Goal: Find specific fact

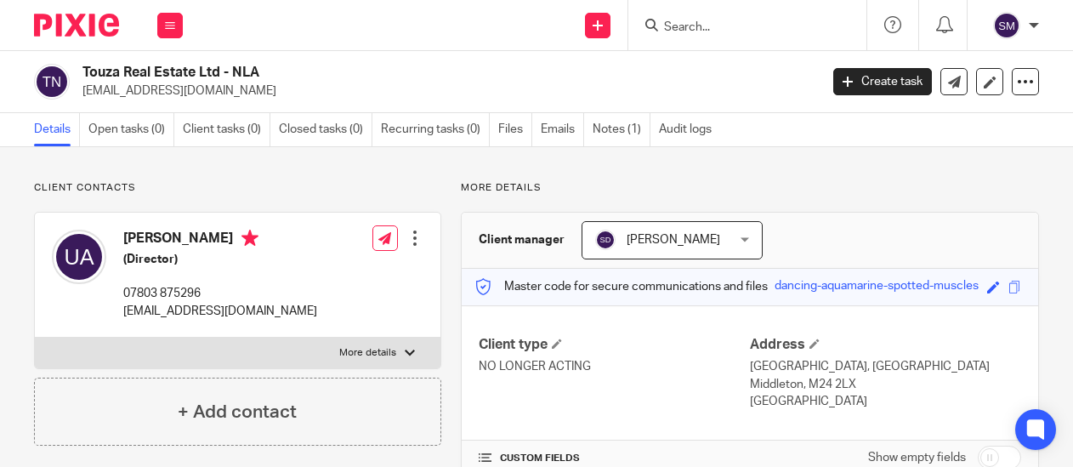
drag, startPoint x: 0, startPoint y: 0, endPoint x: 198, endPoint y: 86, distance: 215.9
click at [711, 21] on input "Search" at bounding box center [738, 27] width 153 height 15
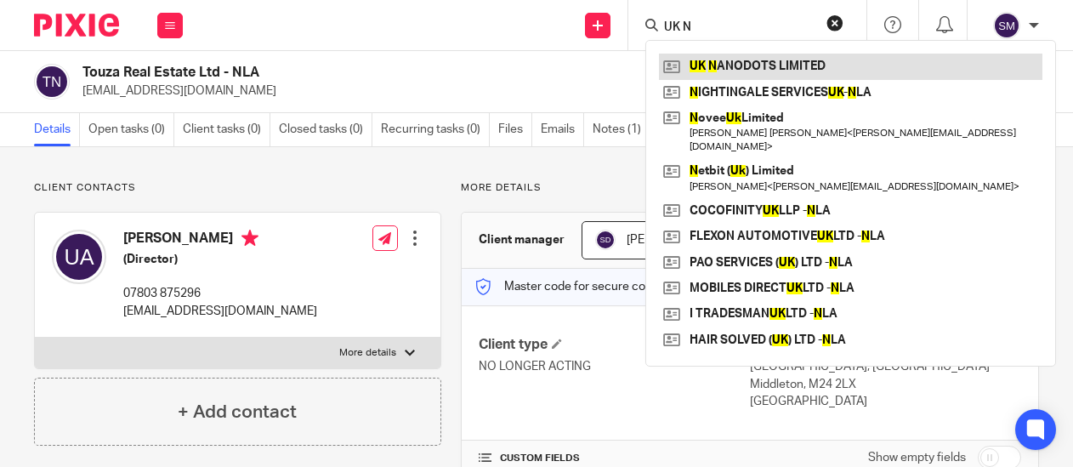
type input "UK N"
click at [759, 68] on link at bounding box center [850, 67] width 383 height 26
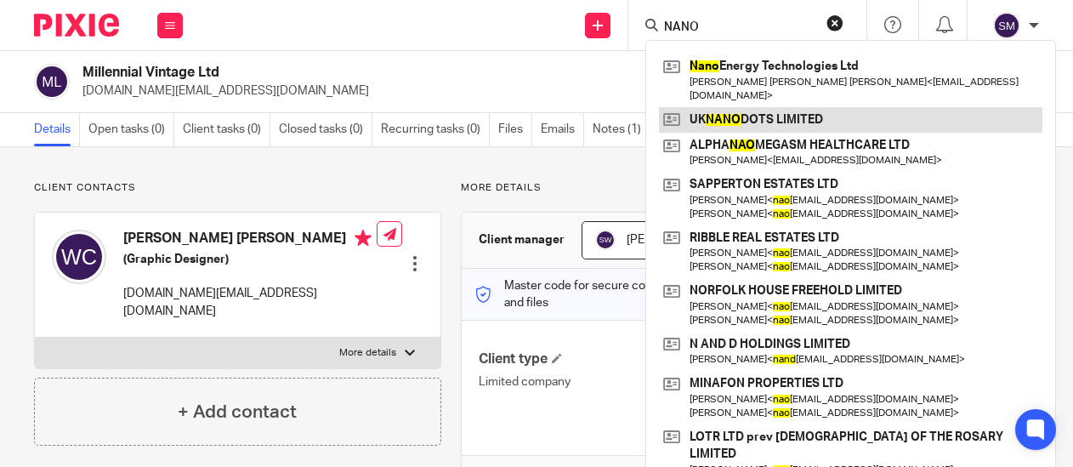
type input "NANO"
click at [744, 107] on link at bounding box center [850, 120] width 383 height 26
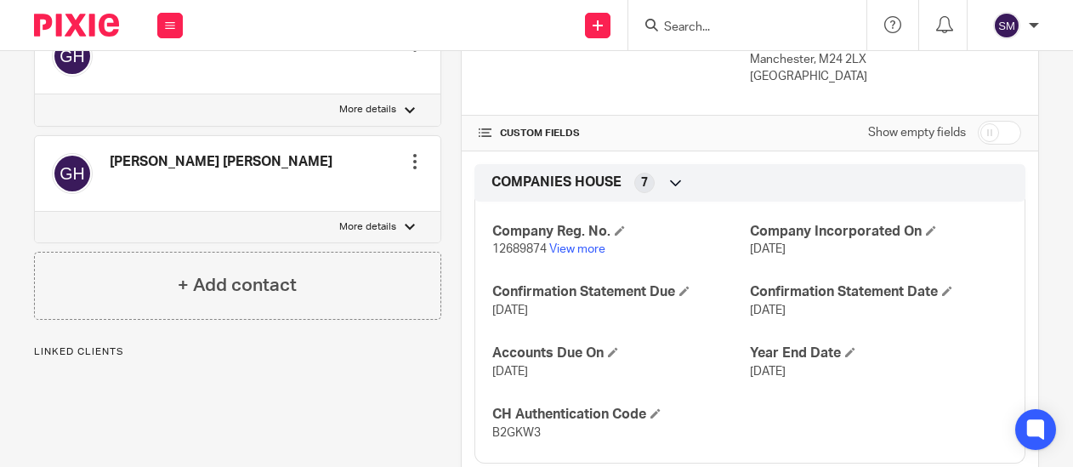
scroll to position [326, 0]
click at [559, 250] on link "View more" at bounding box center [577, 247] width 56 height 12
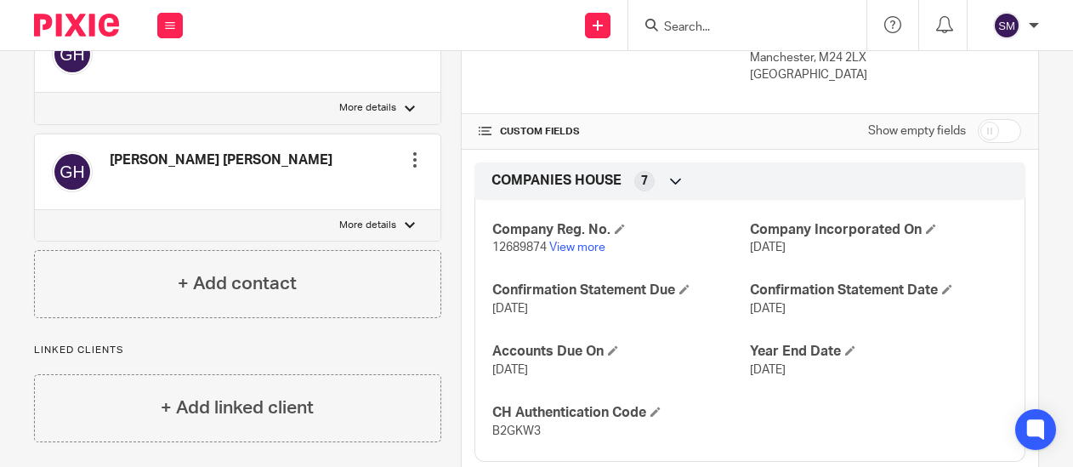
click at [691, 25] on input "Search" at bounding box center [738, 27] width 153 height 15
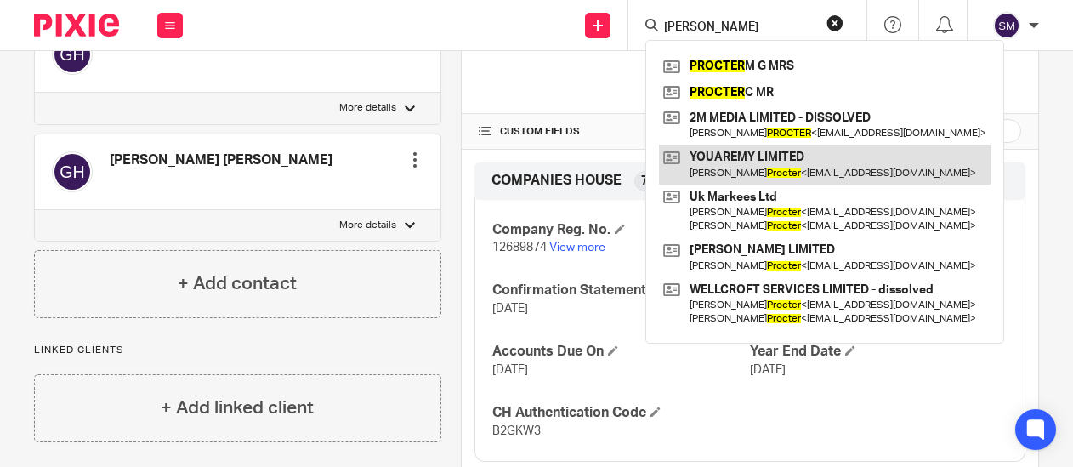
type input "PROCTOR"
click at [763, 175] on link at bounding box center [825, 164] width 332 height 39
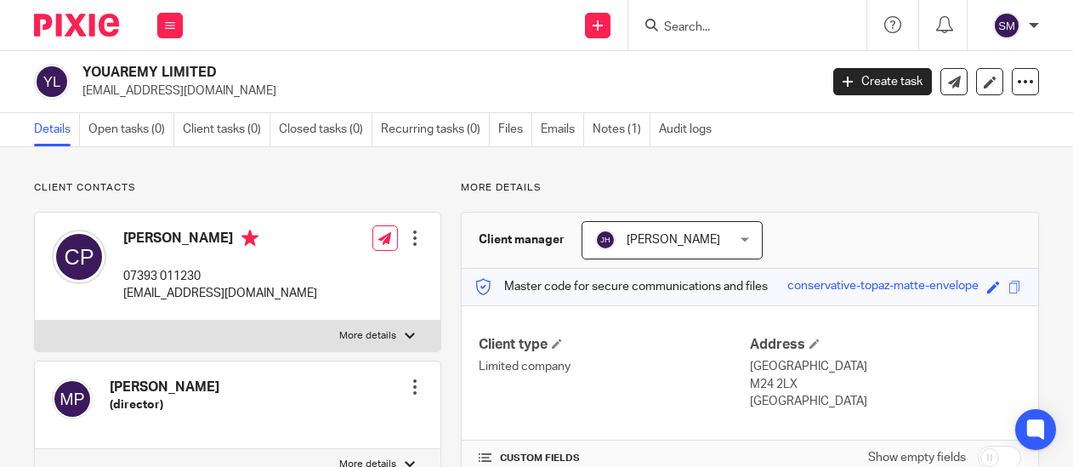
click at [317, 331] on label "More details" at bounding box center [238, 336] width 406 height 31
click at [35, 321] on input "More details" at bounding box center [34, 320] width 1 height 1
checkbox input "true"
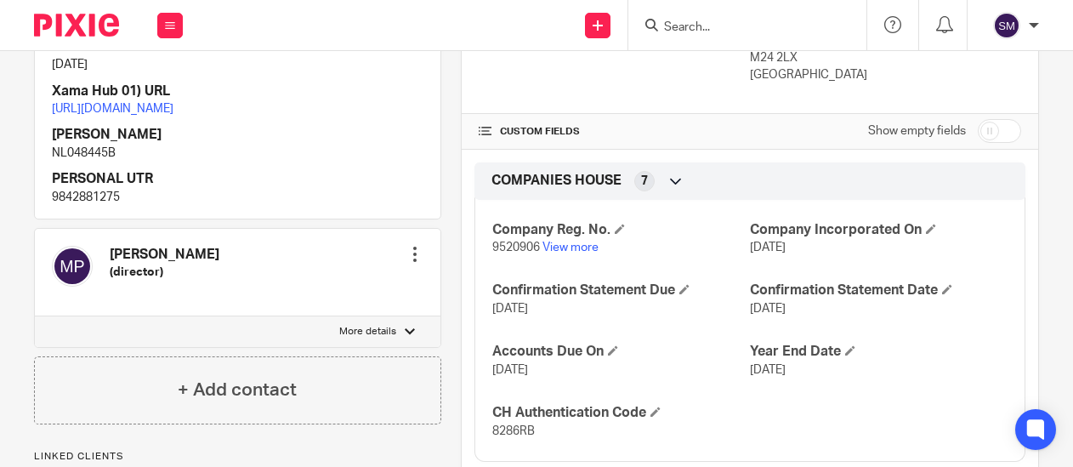
scroll to position [408, 0]
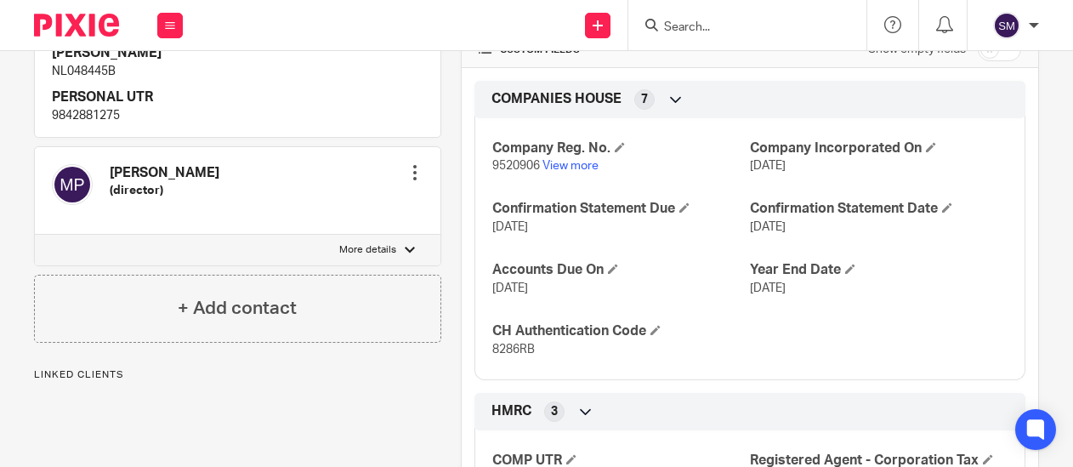
click at [345, 257] on p "More details" at bounding box center [367, 250] width 57 height 14
click at [35, 235] on input "More details" at bounding box center [34, 234] width 1 height 1
checkbox input "true"
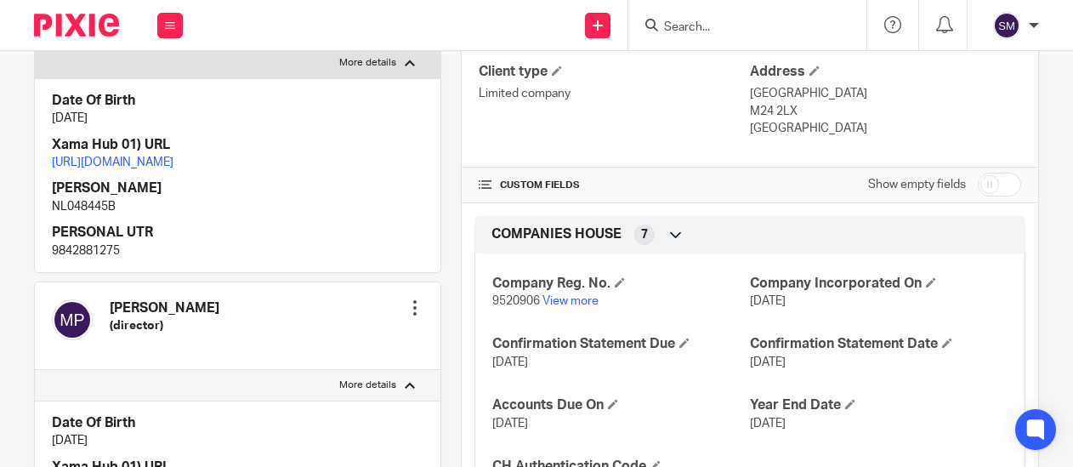
scroll to position [326, 0]
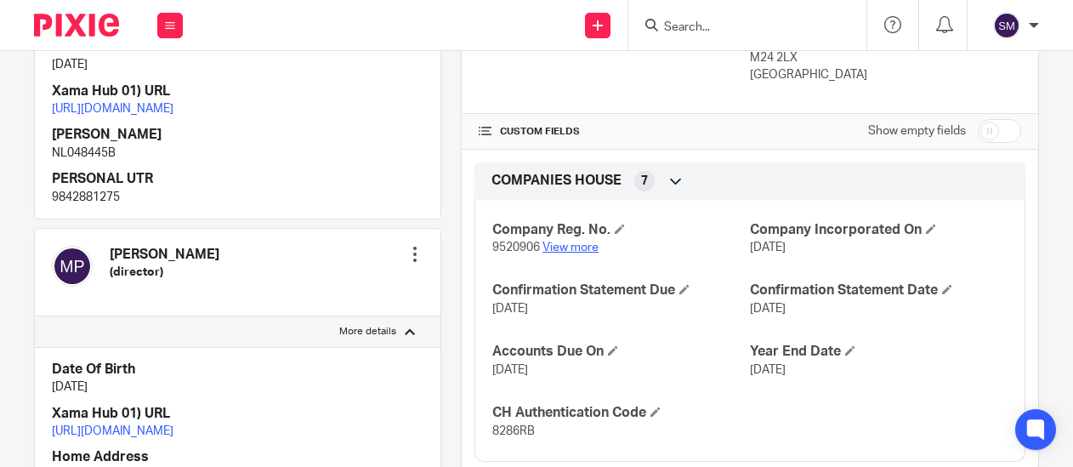
click at [576, 247] on link "View more" at bounding box center [570, 247] width 56 height 12
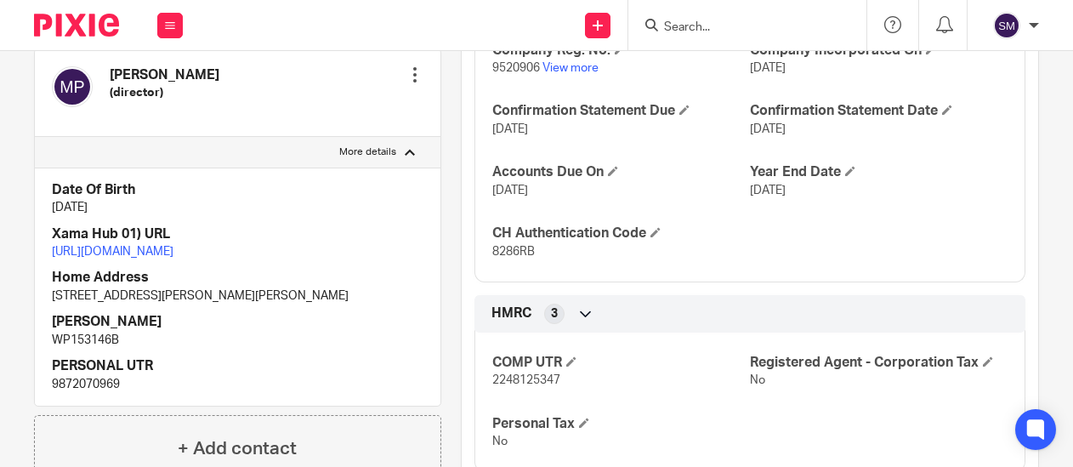
scroll to position [571, 0]
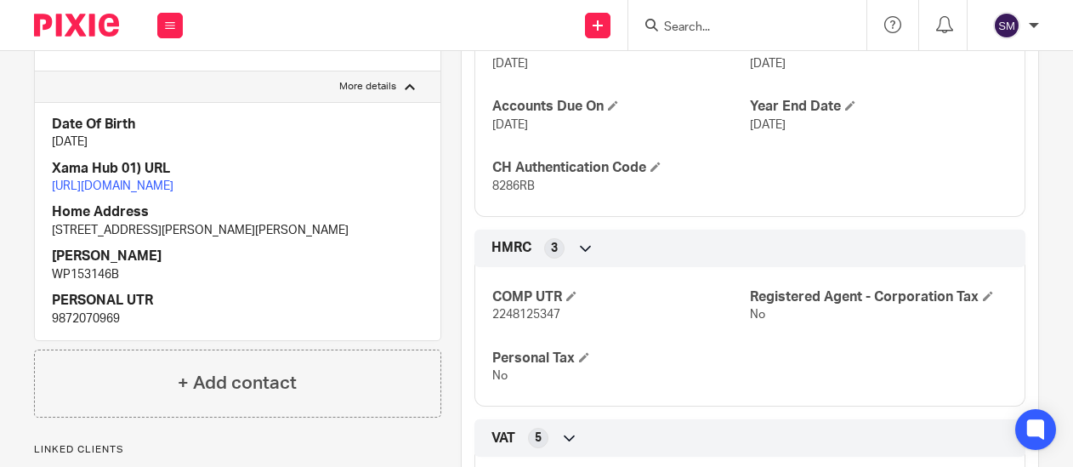
drag, startPoint x: 399, startPoint y: 296, endPoint x: 340, endPoint y: 296, distance: 58.7
click at [340, 239] on p "4 HALE CARR 10 DELAHAYS DRIVE HALE CHESHIRE WA15 8DP" at bounding box center [238, 230] width 372 height 17
copy p "WA15 8DP"
drag, startPoint x: 129, startPoint y: 295, endPoint x: 45, endPoint y: 298, distance: 84.2
click at [45, 298] on div "Date Of Birth 27 Dec 1961 Xama Hub 01) URL https://platform.xamatech.com/portal…" at bounding box center [238, 221] width 406 height 238
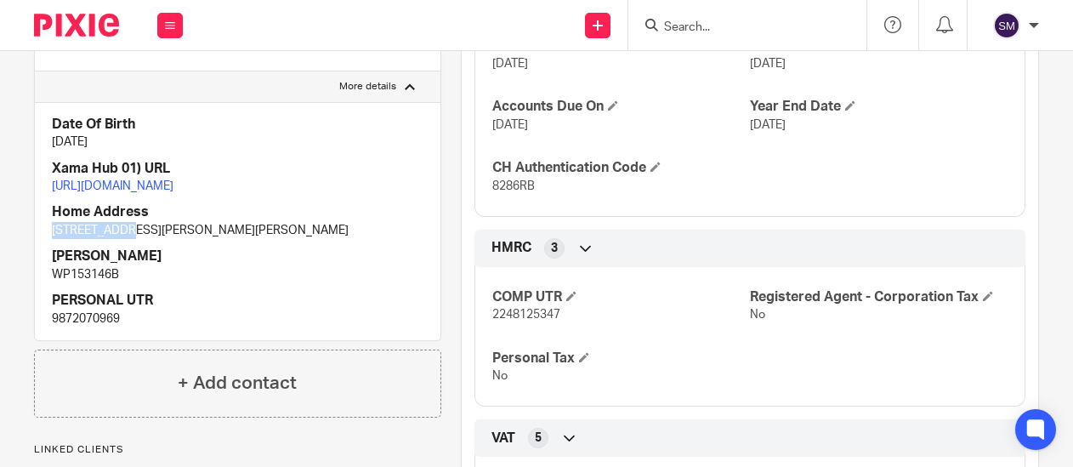
copy p "4 HALE CARR"
drag, startPoint x: 380, startPoint y: 304, endPoint x: 332, endPoint y: 294, distance: 49.4
click at [332, 239] on p "4 HALE CARR 10 DELAHAYS DRIVE HALE CHESHIRE WA15 8DP" at bounding box center [238, 230] width 372 height 17
copy p "WA15 8DP"
drag, startPoint x: 104, startPoint y: 301, endPoint x: 48, endPoint y: 301, distance: 56.1
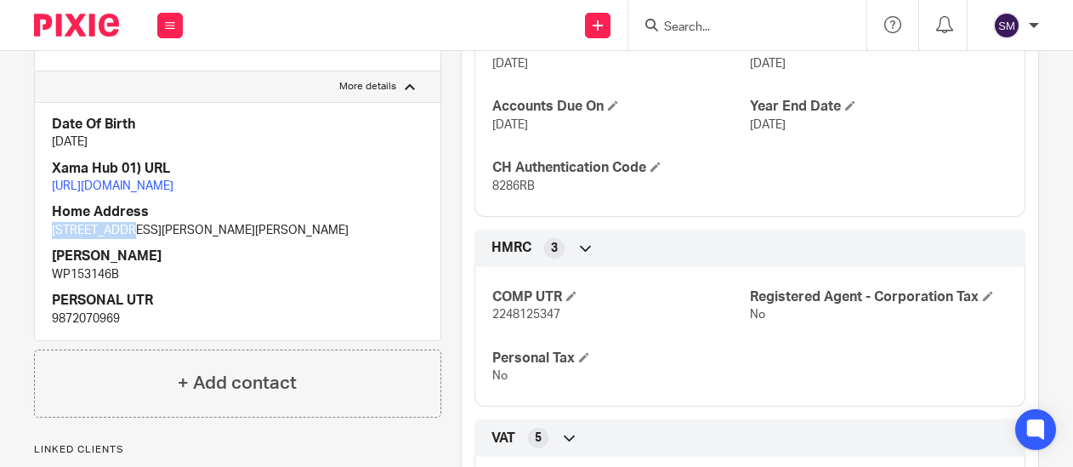
click at [48, 301] on div "Date Of Birth 27 Dec 1961 Xama Hub 01) URL https://platform.xamatech.com/portal…" at bounding box center [238, 221] width 406 height 238
copy p "4 HALE CARR"
click at [677, 27] on input "Search" at bounding box center [738, 27] width 153 height 15
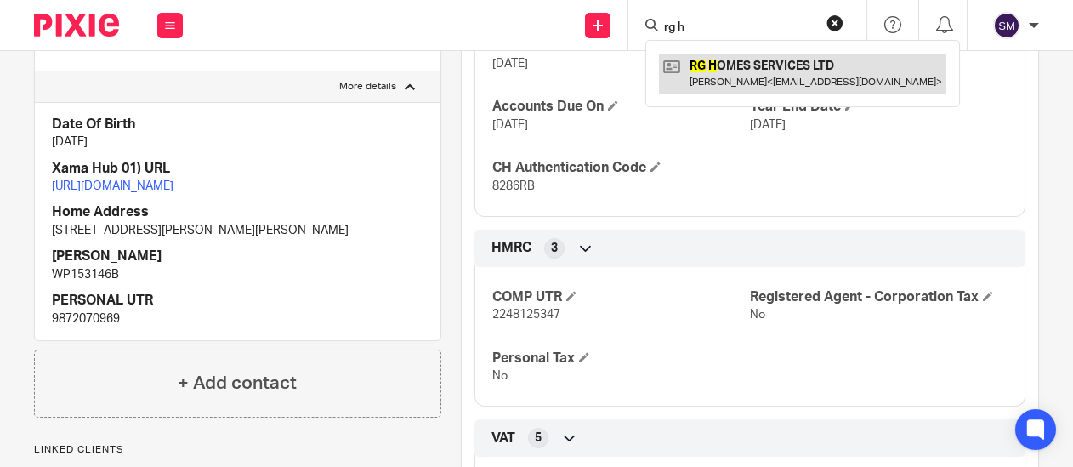
type input "rg h"
click at [728, 74] on link at bounding box center [802, 73] width 287 height 39
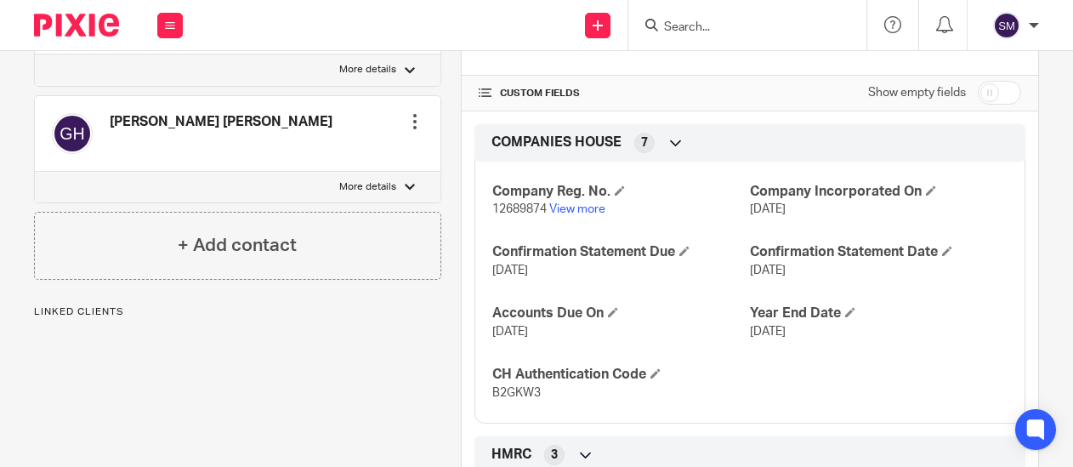
scroll to position [408, 0]
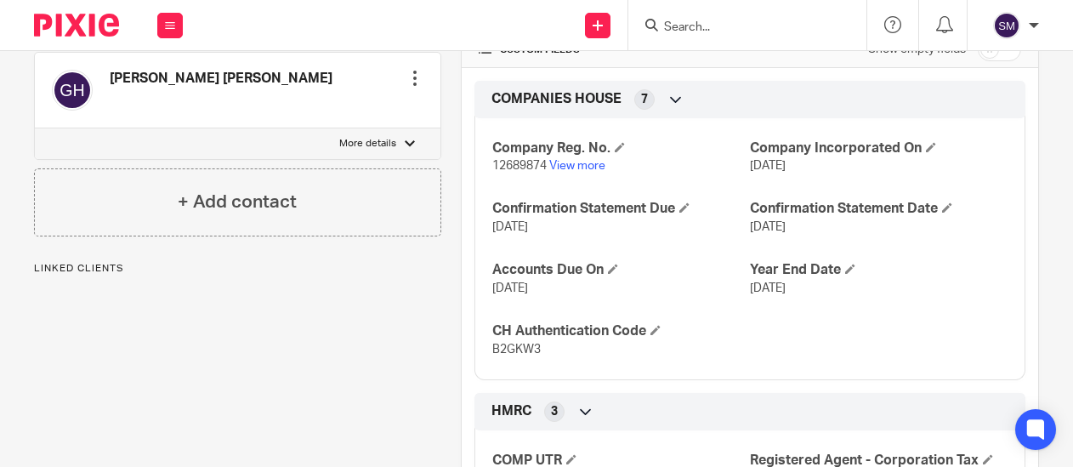
click at [519, 162] on span "12689874" at bounding box center [519, 166] width 54 height 12
copy p "12689874"
click at [509, 343] on span "B2GKW3" at bounding box center [516, 349] width 48 height 12
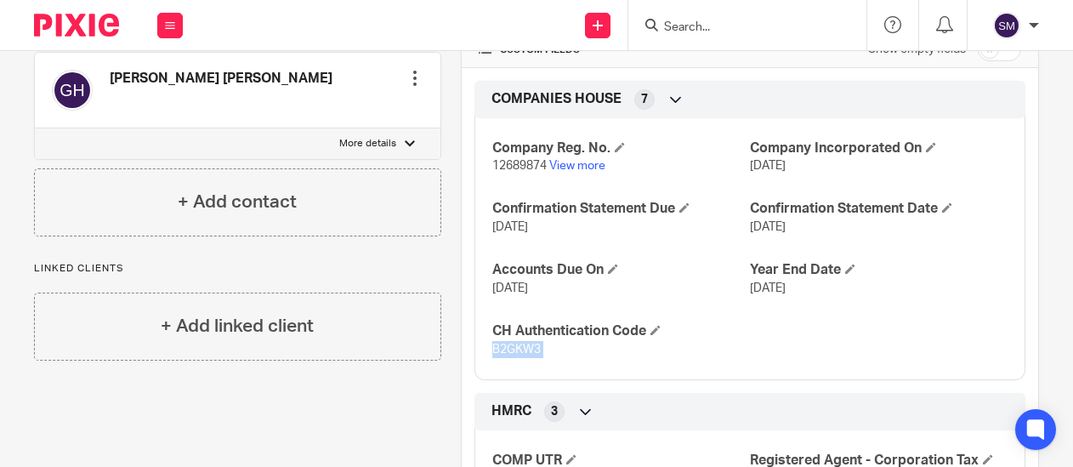
copy span "B2GKW3"
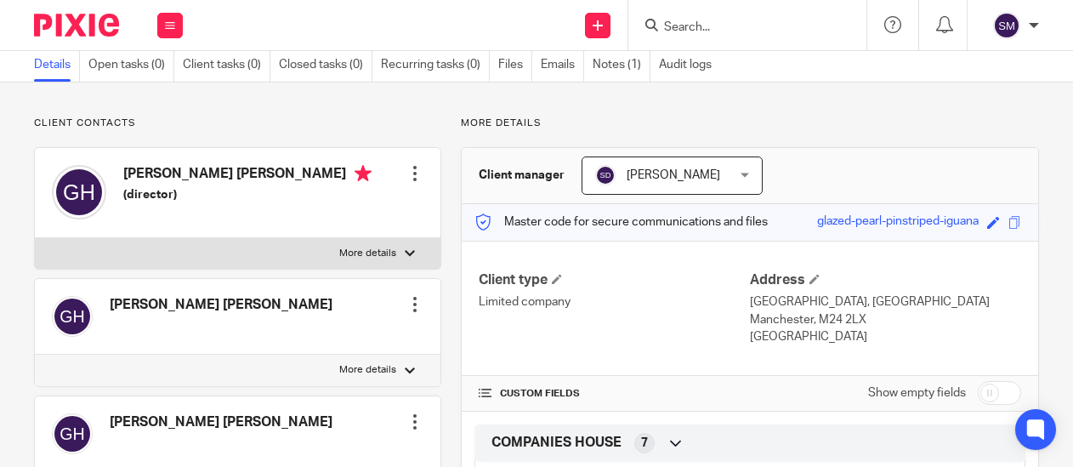
scroll to position [0, 0]
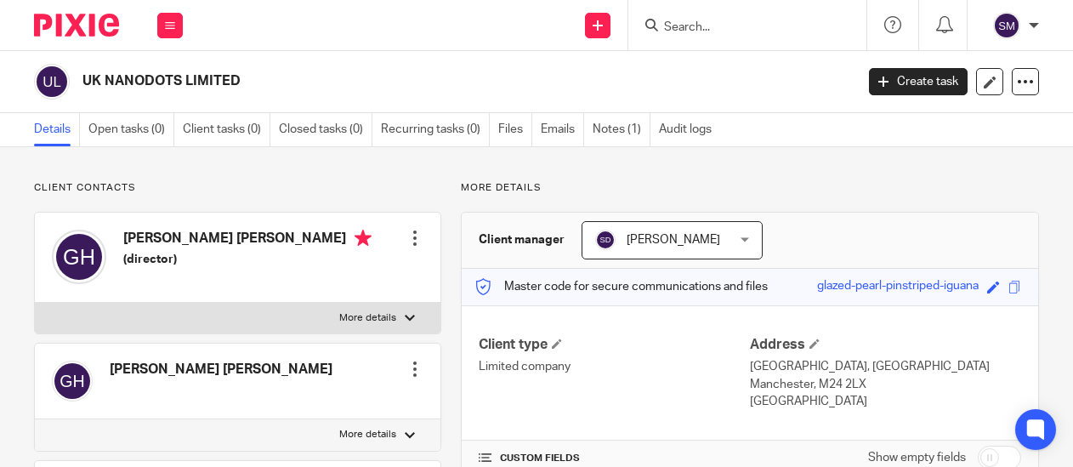
drag, startPoint x: 256, startPoint y: 79, endPoint x: 78, endPoint y: 73, distance: 177.8
click at [82, 73] on h2 "UK NANODOTS LIMITED" at bounding box center [386, 81] width 609 height 18
copy h2 "UK NANODOTS LIMITED"
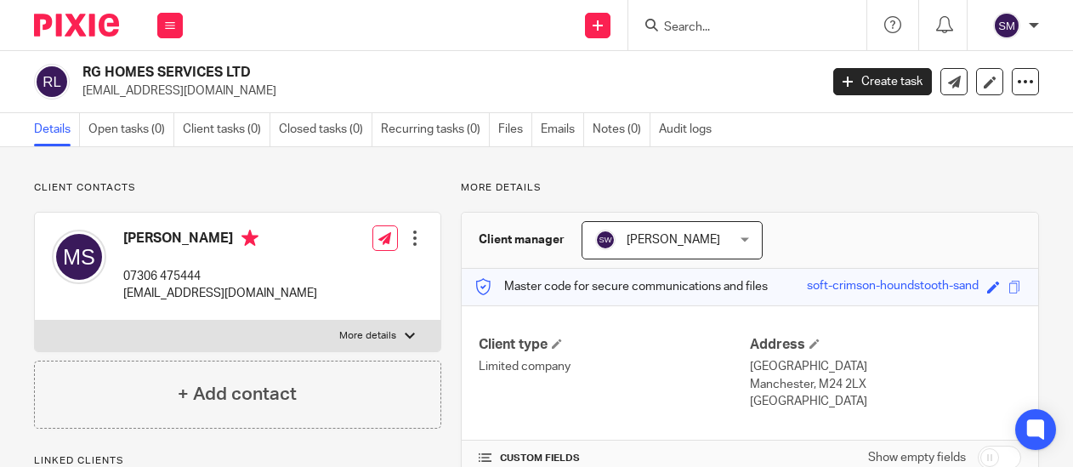
click at [184, 94] on p "[EMAIL_ADDRESS][DOMAIN_NAME]" at bounding box center [444, 90] width 725 height 17
click at [184, 94] on p "nawazali13624@gmail.com" at bounding box center [444, 90] width 725 height 17
drag, startPoint x: 217, startPoint y: 70, endPoint x: 71, endPoint y: 69, distance: 146.2
click at [82, 69] on h2 "RG HOMES SERVICES LTD" at bounding box center [372, 73] width 580 height 18
click at [677, 23] on input "Search" at bounding box center [738, 27] width 153 height 15
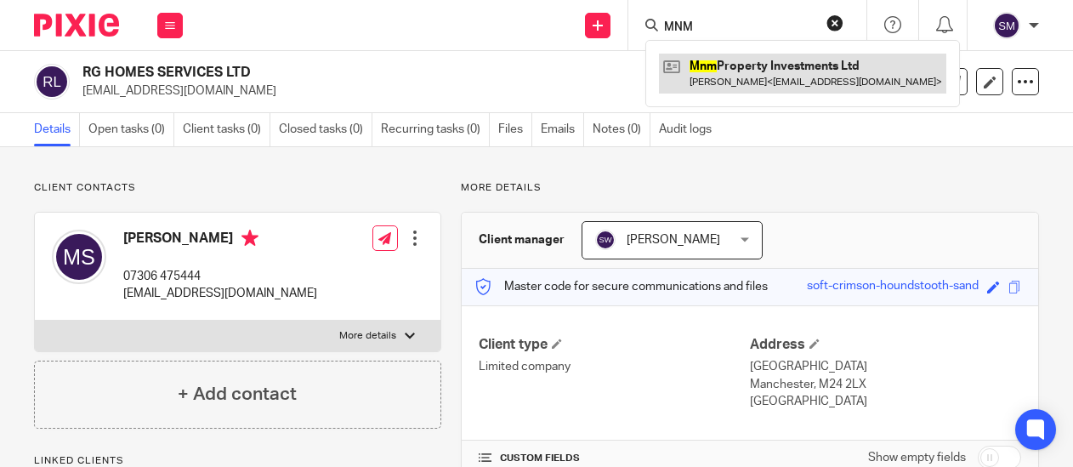
type input "MNM"
click at [769, 65] on link at bounding box center [802, 73] width 287 height 39
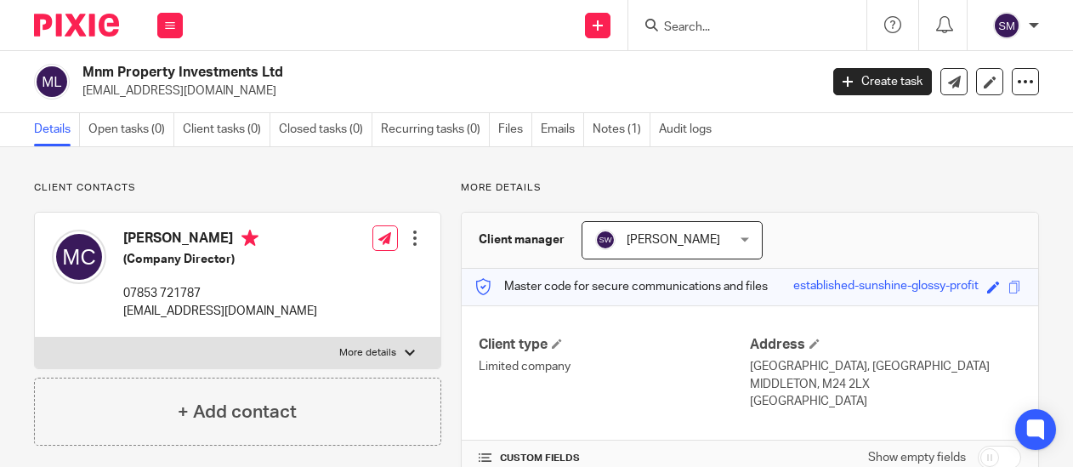
drag, startPoint x: 258, startPoint y: 73, endPoint x: 78, endPoint y: 65, distance: 179.6
click at [82, 65] on h2 "Mnm Property Investments Ltd" at bounding box center [372, 73] width 580 height 18
copy h2 "Mnm Property Investments"
click at [677, 21] on input "Search" at bounding box center [738, 27] width 153 height 15
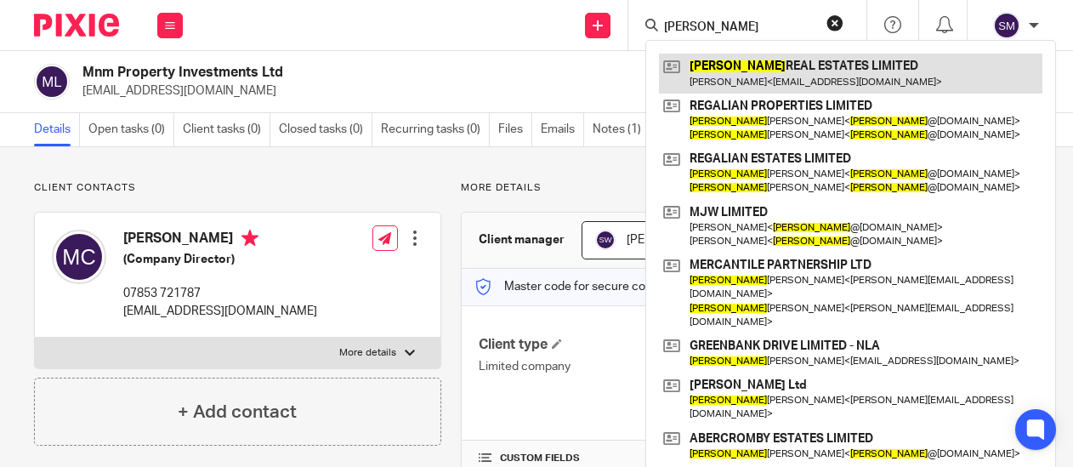
type input "[PERSON_NAME]"
click at [785, 69] on link at bounding box center [850, 73] width 383 height 39
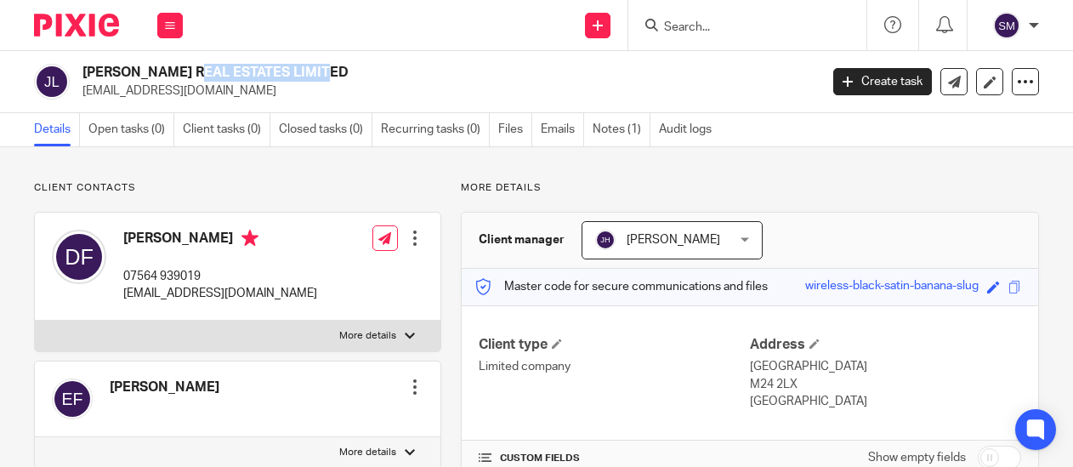
drag, startPoint x: 214, startPoint y: 71, endPoint x: 80, endPoint y: 64, distance: 134.5
click at [82, 64] on h2 "[PERSON_NAME] REAL ESTATES LIMITED" at bounding box center [372, 73] width 580 height 18
copy h2 "[PERSON_NAME] REAL ESTATES"
click at [722, 23] on input "Search" at bounding box center [738, 27] width 153 height 15
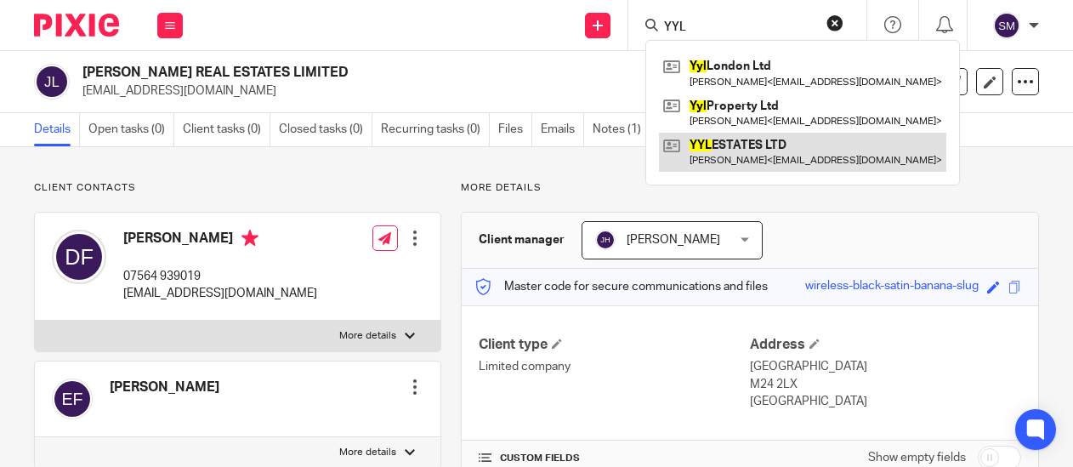
type input "YYL"
click at [721, 151] on link at bounding box center [802, 152] width 287 height 39
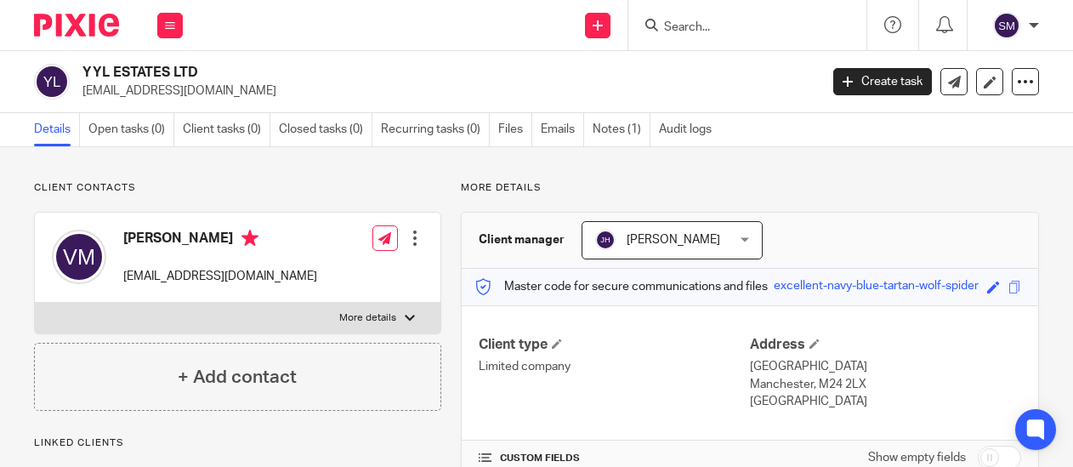
click at [170, 90] on p "[EMAIL_ADDRESS][DOMAIN_NAME]" at bounding box center [444, 90] width 725 height 17
click at [157, 88] on p "[EMAIL_ADDRESS][DOMAIN_NAME]" at bounding box center [444, 90] width 725 height 17
click at [157, 88] on p "joelednow@gmail.com" at bounding box center [444, 90] width 725 height 17
click at [695, 29] on input "Search" at bounding box center [738, 27] width 153 height 15
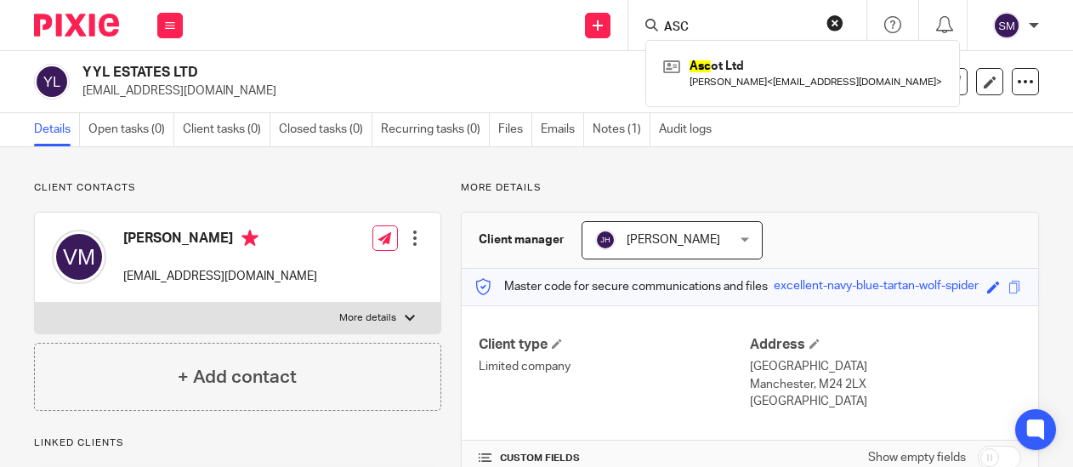
drag, startPoint x: 686, startPoint y: 16, endPoint x: 621, endPoint y: 9, distance: 65.8
click at [662, 20] on input "ASC" at bounding box center [738, 27] width 153 height 15
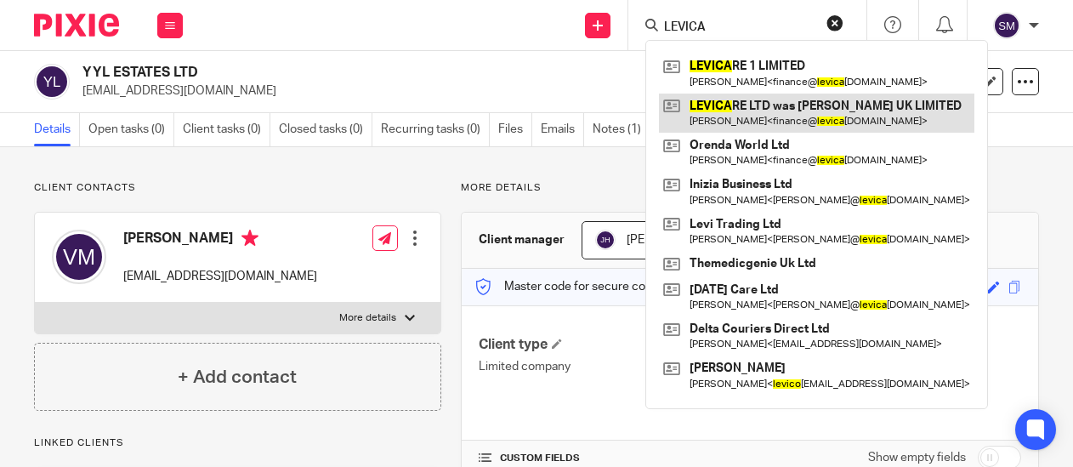
type input "LEVICA"
click at [733, 108] on link at bounding box center [816, 113] width 315 height 39
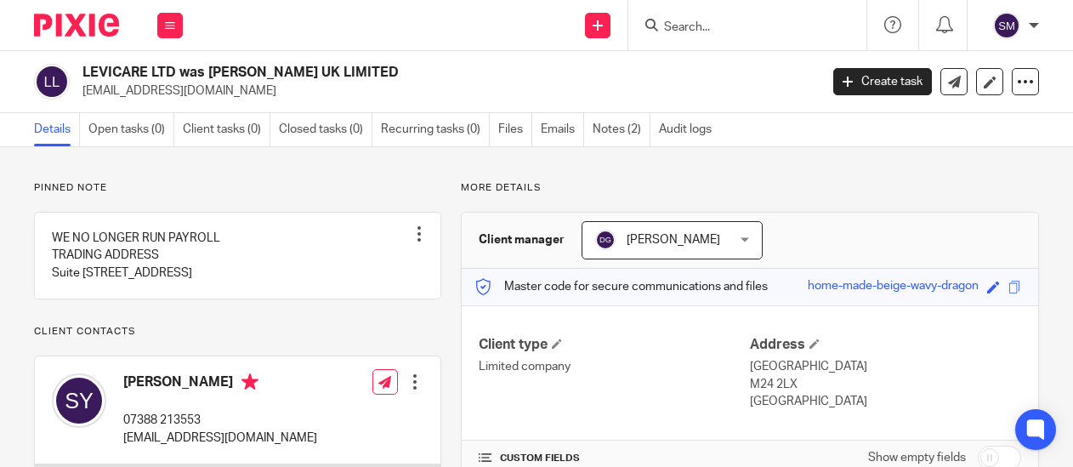
click at [162, 84] on p "[EMAIL_ADDRESS][DOMAIN_NAME]" at bounding box center [444, 90] width 725 height 17
click at [674, 20] on input "Search" at bounding box center [738, 27] width 153 height 15
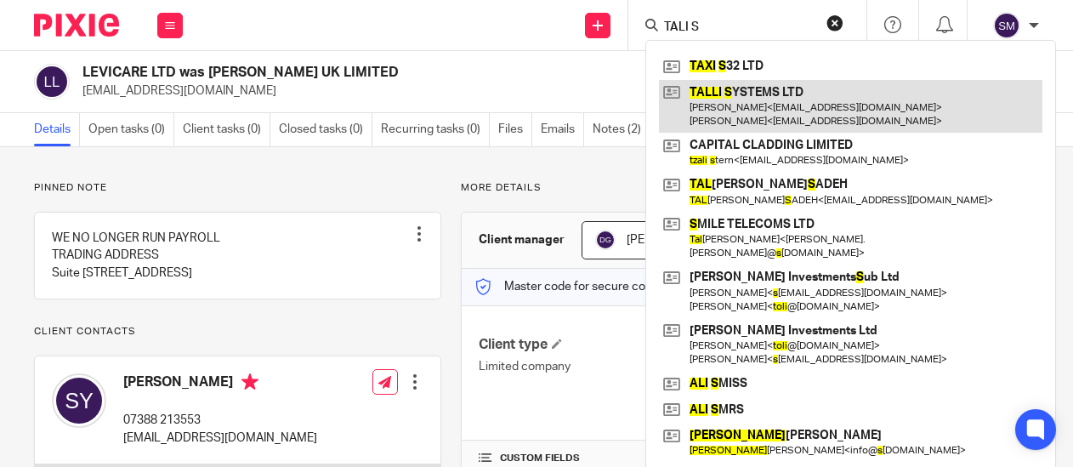
type input "TALI S"
click at [772, 99] on link at bounding box center [850, 106] width 383 height 53
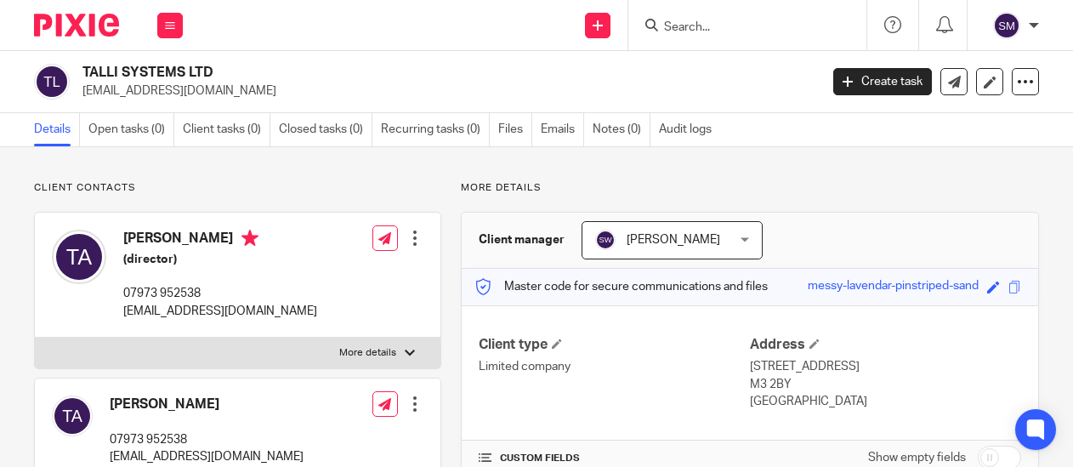
click at [177, 88] on p "[EMAIL_ADDRESS][DOMAIN_NAME]" at bounding box center [444, 90] width 725 height 17
drag, startPoint x: 186, startPoint y: 67, endPoint x: 81, endPoint y: 66, distance: 105.4
click at [82, 66] on h2 "TALLI SYSTEMS LTD" at bounding box center [372, 73] width 580 height 18
click at [706, 28] on input "Search" at bounding box center [738, 27] width 153 height 15
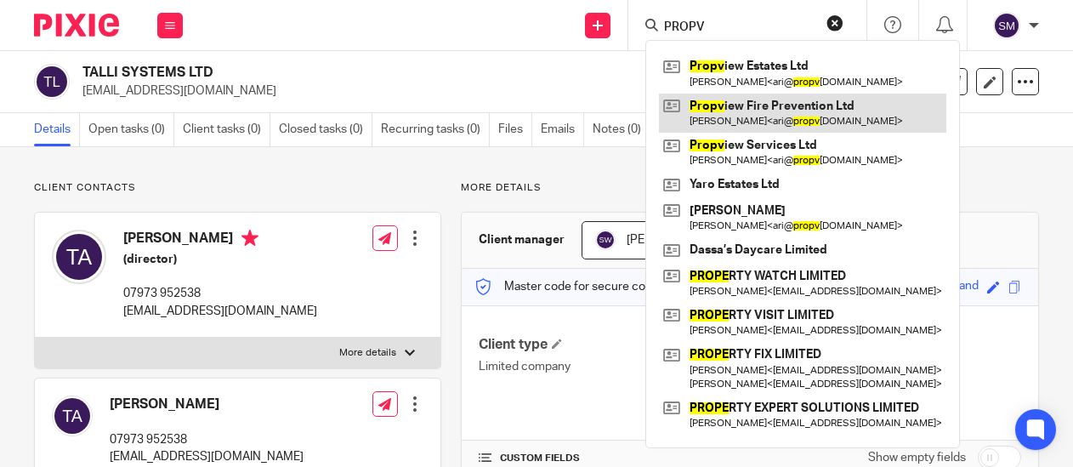
type input "PROPV"
click at [764, 117] on link at bounding box center [802, 113] width 287 height 39
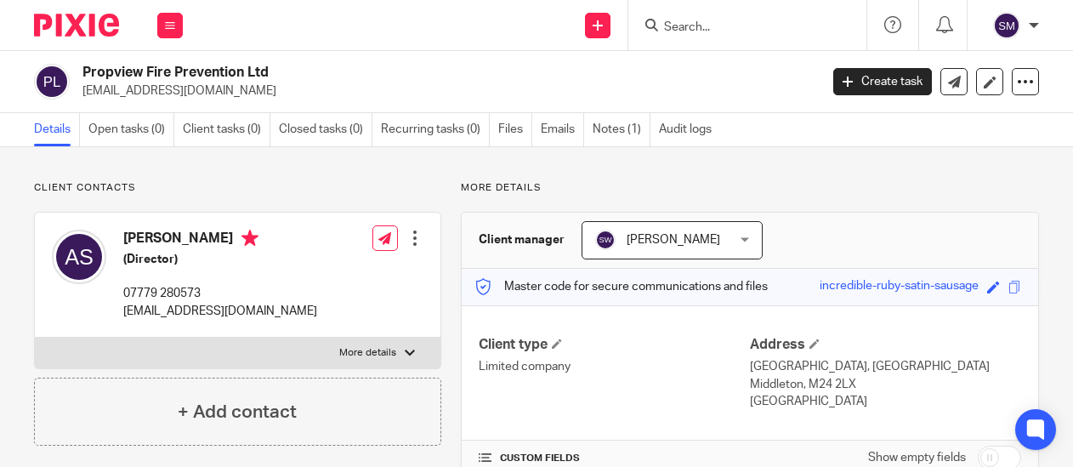
click at [163, 89] on p "[EMAIL_ADDRESS][DOMAIN_NAME]" at bounding box center [444, 90] width 725 height 17
drag, startPoint x: 246, startPoint y: 74, endPoint x: 77, endPoint y: 76, distance: 169.2
click at [82, 76] on h2 "Propview Fire Prevention Ltd" at bounding box center [372, 73] width 580 height 18
copy h2 "Propview Fire Prevention"
